Goal: Task Accomplishment & Management: Manage account settings

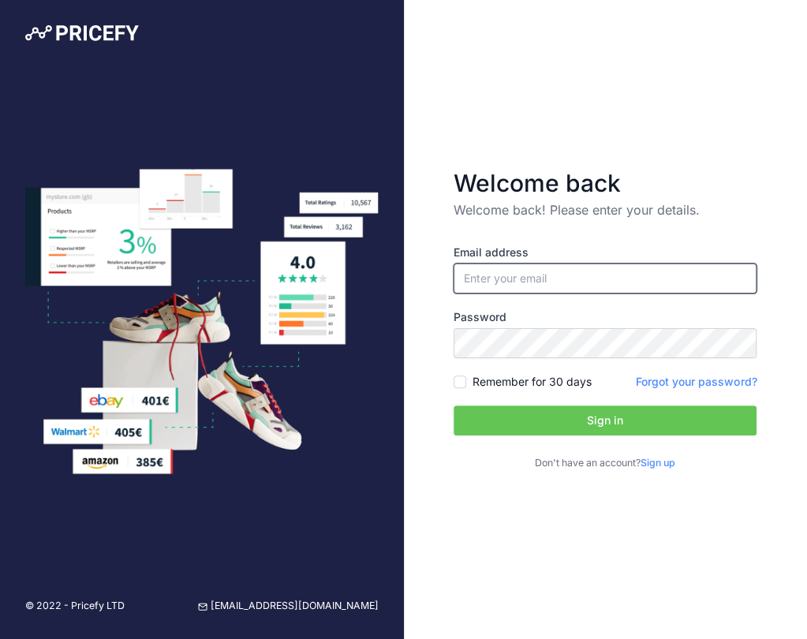
type input "[EMAIL_ADDRESS][DOMAIN_NAME]"
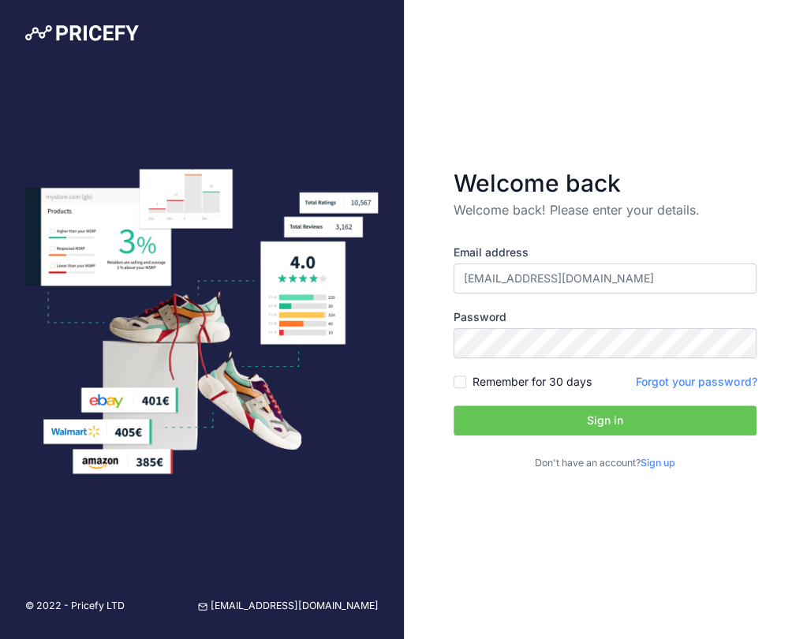
click at [78, 29] on img at bounding box center [82, 33] width 114 height 16
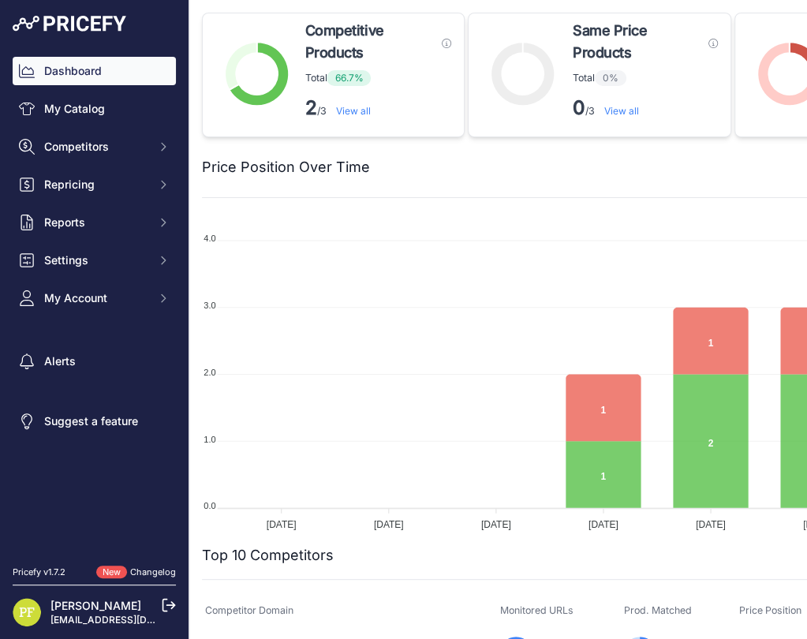
click at [75, 622] on link "[EMAIL_ADDRESS][DOMAIN_NAME]" at bounding box center [132, 620] width 165 height 12
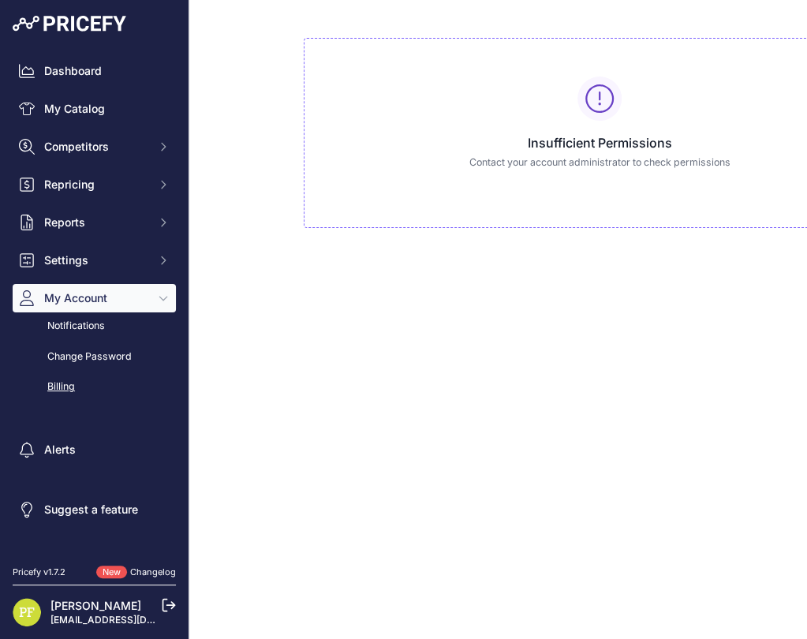
click at [72, 386] on div "Billing" at bounding box center [94, 387] width 163 height 28
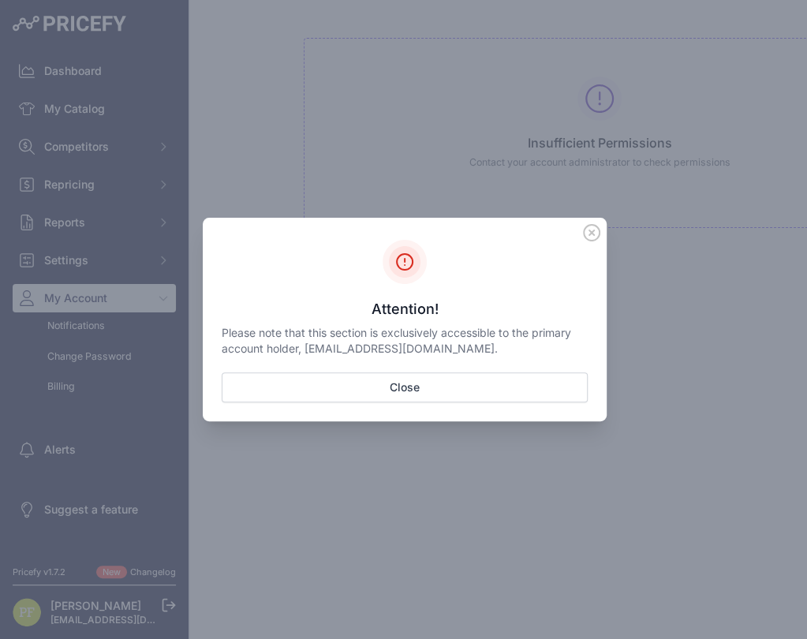
click at [466, 343] on p "Please note that this section is exclusively accessible to the primary account …" at bounding box center [405, 341] width 366 height 32
drag, startPoint x: 442, startPoint y: 345, endPoint x: 308, endPoint y: 349, distance: 134.9
click at [308, 349] on p "Please note that this section is exclusively accessible to the primary account …" at bounding box center [405, 341] width 366 height 32
copy p "[EMAIL_ADDRESS][DOMAIN_NAME]"
click at [352, 95] on div "Sidebar" at bounding box center [403, 319] width 807 height 639
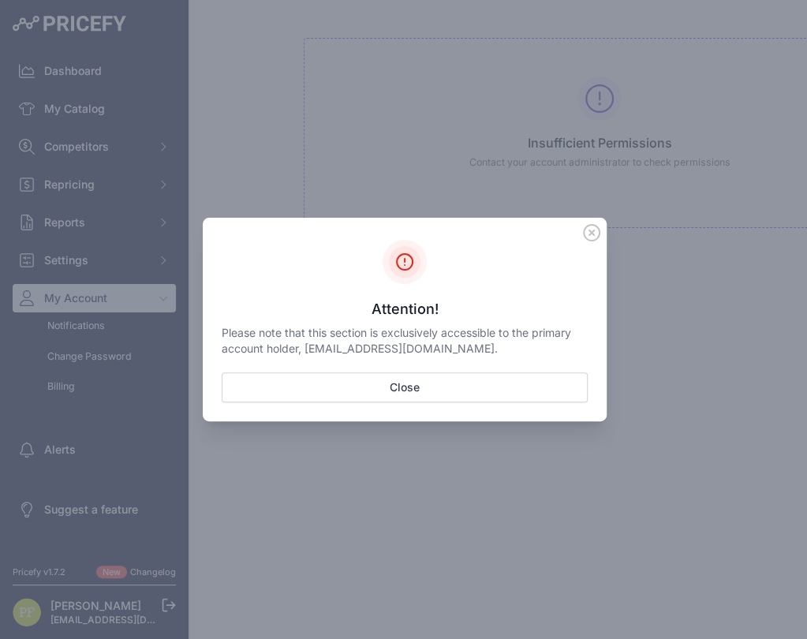
click at [585, 230] on icon "Sidebar" at bounding box center [591, 232] width 17 height 17
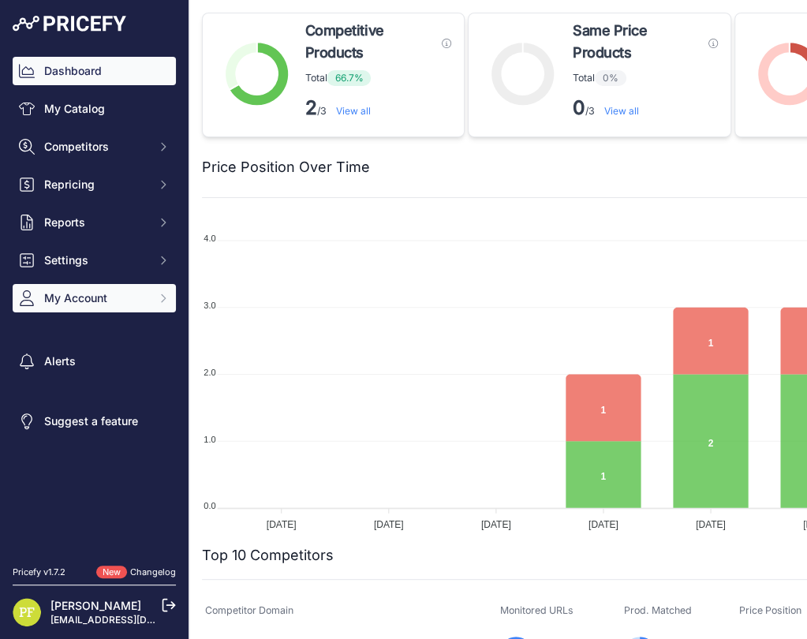
click at [141, 308] on button "My Account" at bounding box center [94, 298] width 163 height 28
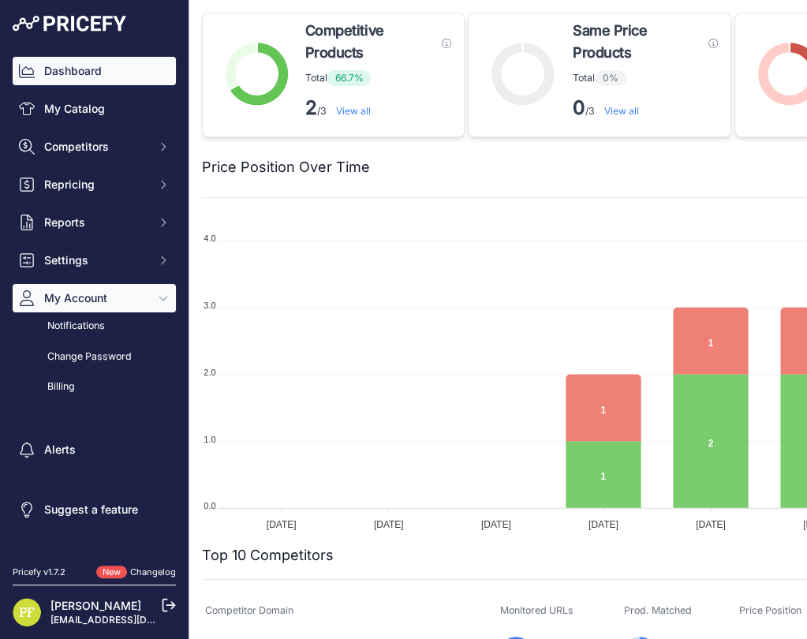
click at [142, 306] on button "My Account" at bounding box center [94, 298] width 163 height 28
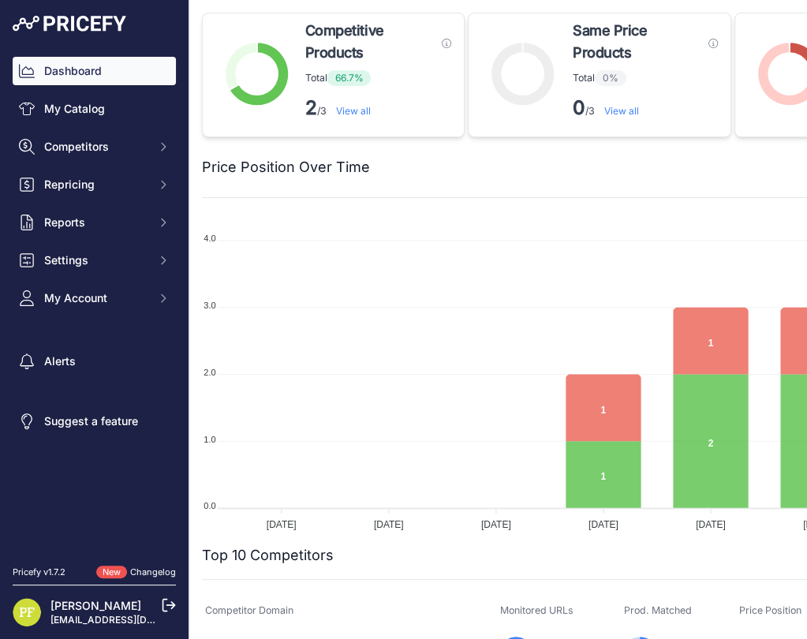
click at [166, 610] on icon at bounding box center [169, 605] width 14 height 14
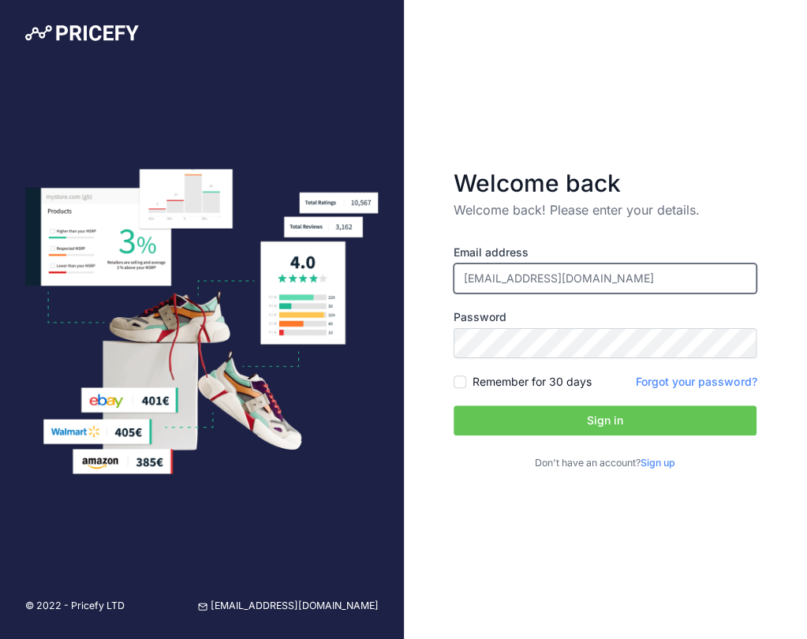
click at [560, 279] on input "[EMAIL_ADDRESS][DOMAIN_NAME]" at bounding box center [604, 278] width 303 height 30
type input "[EMAIL_ADDRESS][DOMAIN_NAME]"
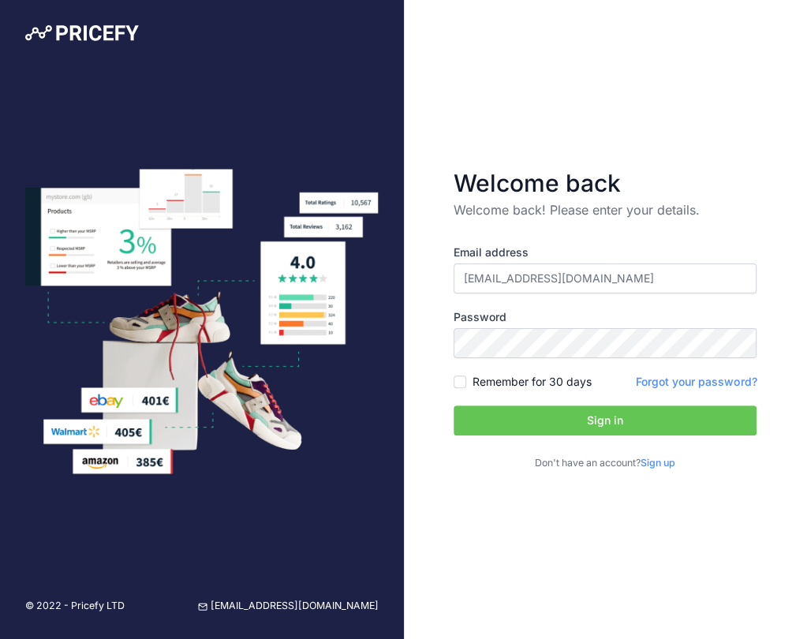
click at [597, 420] on button "Sign in" at bounding box center [604, 420] width 303 height 30
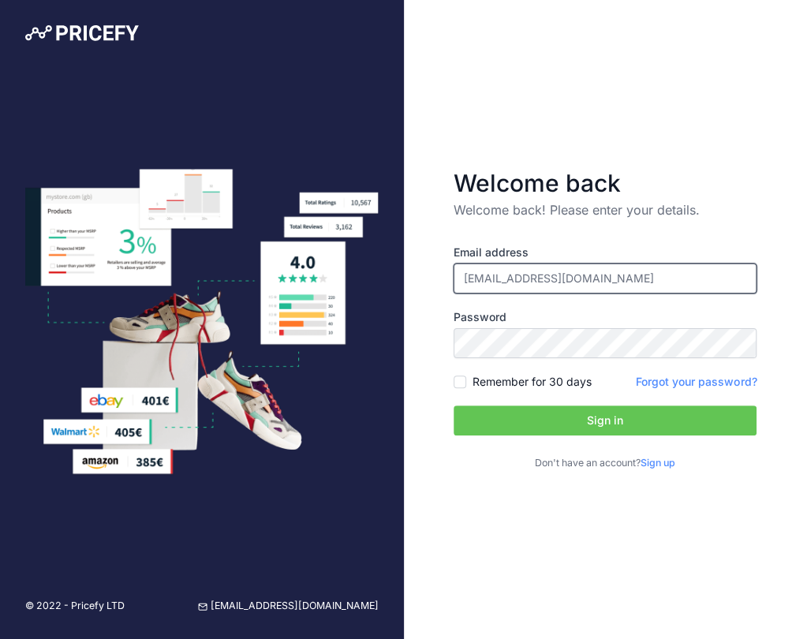
click at [535, 274] on input "pfernandezuk@efectoled.com" at bounding box center [604, 278] width 303 height 30
drag, startPoint x: 651, startPoint y: 276, endPoint x: 242, endPoint y: 262, distance: 408.8
click at [237, 262] on div "© 2022 - Pricefy LTD support@pricefy.io Welcome back Welcome back! Please enter…" at bounding box center [403, 319] width 807 height 639
click at [524, 274] on input "email" at bounding box center [604, 278] width 303 height 30
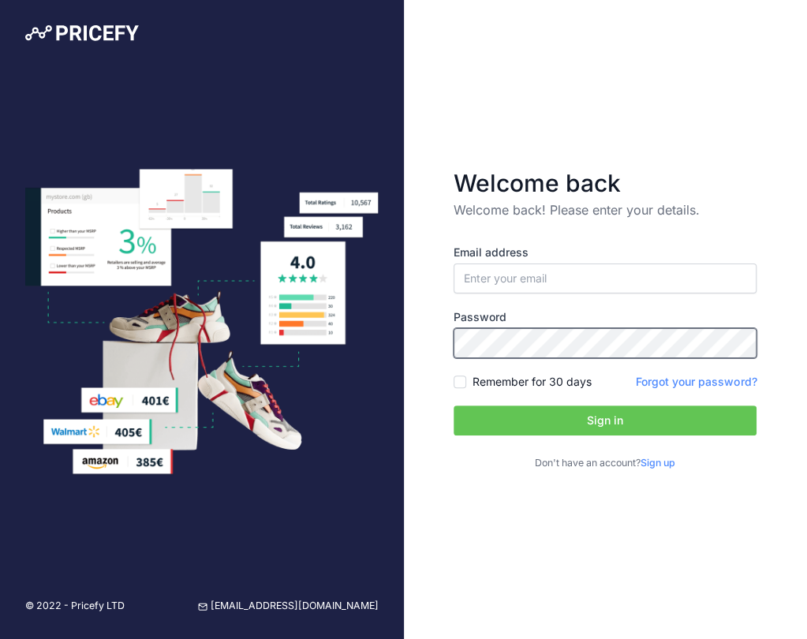
click at [325, 342] on div "© 2022 - Pricefy LTD support@pricefy.io Welcome back Welcome back! Please enter…" at bounding box center [403, 319] width 807 height 639
click at [565, 252] on label "Email address" at bounding box center [604, 252] width 303 height 16
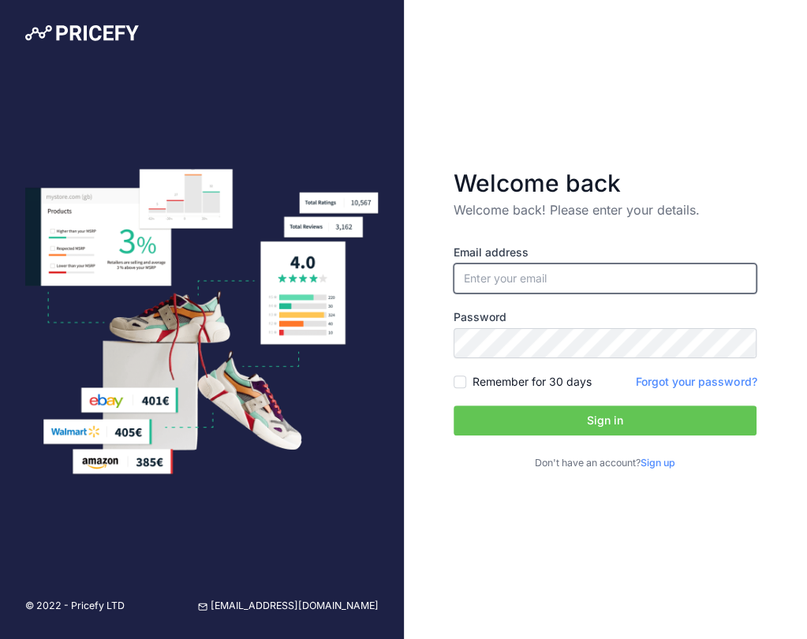
click at [547, 271] on input "email" at bounding box center [604, 278] width 303 height 30
type input "pfernandez@efectoled.com"
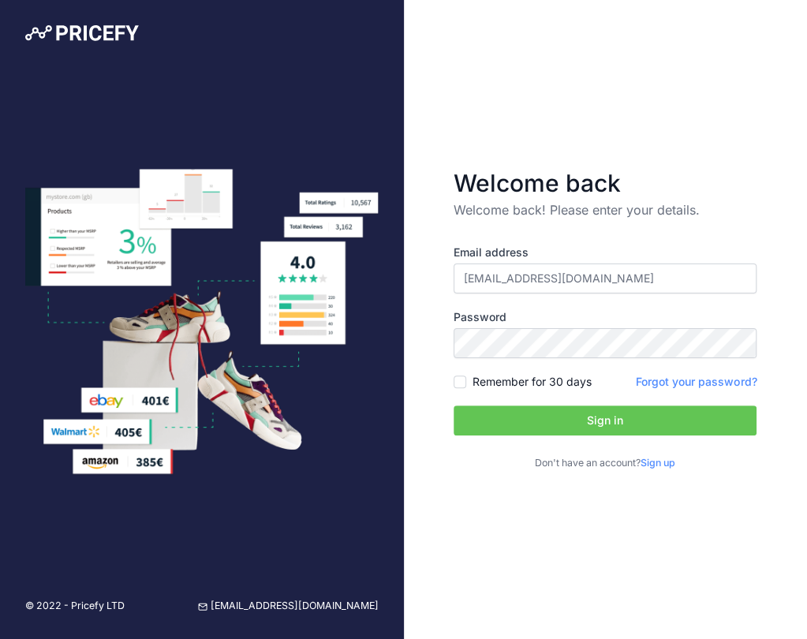
click at [565, 418] on button "Sign in" at bounding box center [604, 420] width 303 height 30
